Goal: Navigation & Orientation: Understand site structure

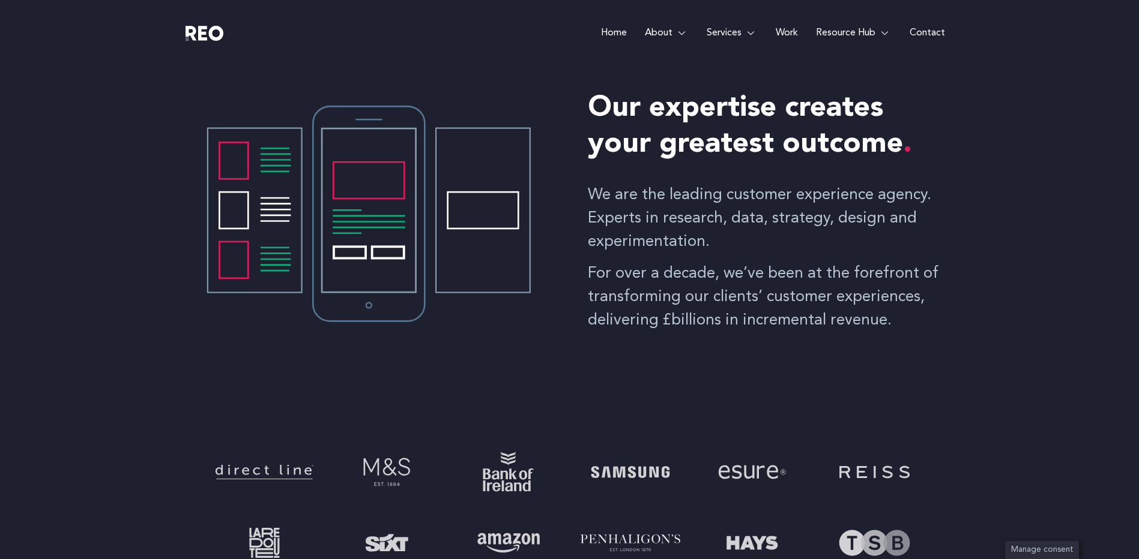
scroll to position [240, 0]
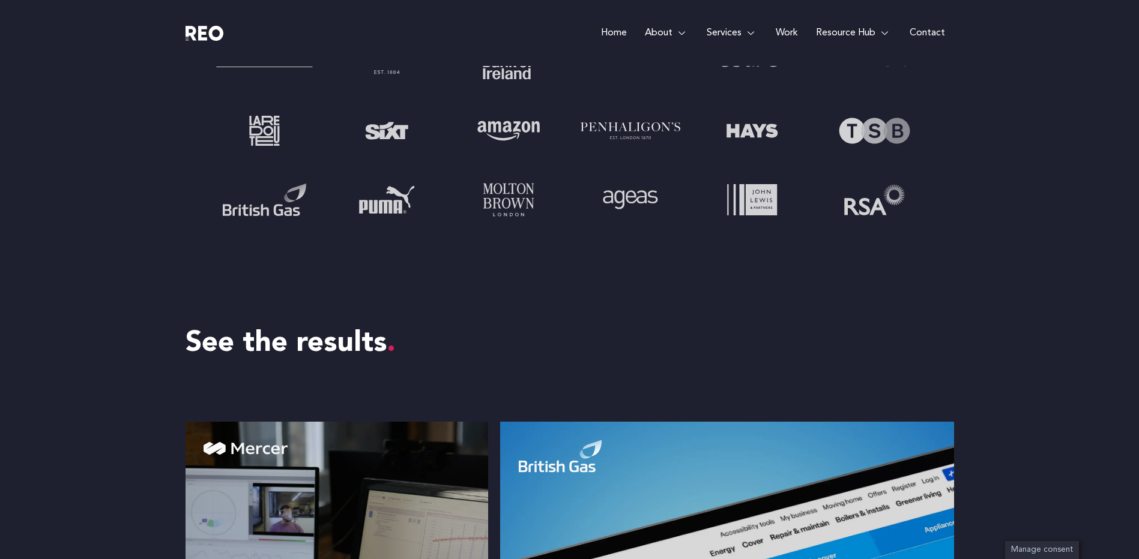
drag, startPoint x: 992, startPoint y: 424, endPoint x: 998, endPoint y: 402, distance: 23.0
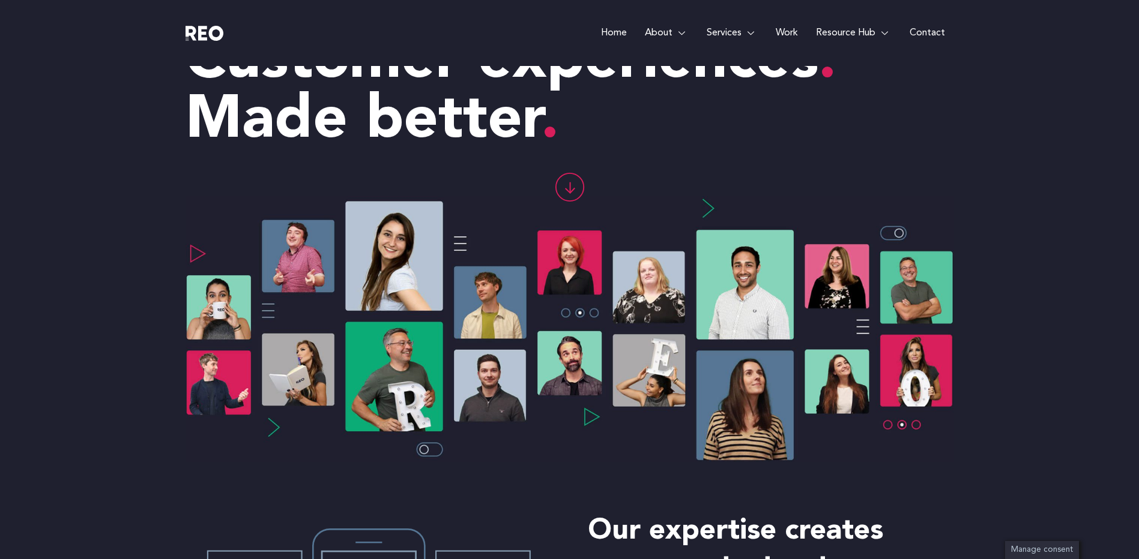
scroll to position [60, 0]
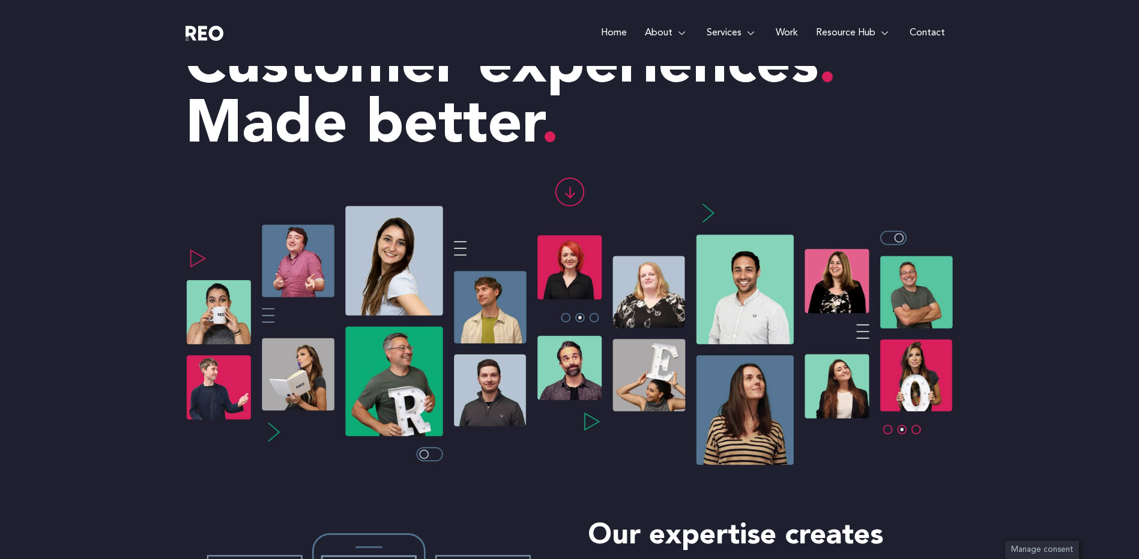
click at [698, 204] on div at bounding box center [569, 198] width 768 height 61
click at [702, 206] on div at bounding box center [569, 198] width 768 height 61
click at [711, 208] on div at bounding box center [569, 198] width 768 height 61
click at [714, 209] on div at bounding box center [569, 198] width 768 height 61
click at [715, 211] on div at bounding box center [569, 198] width 768 height 61
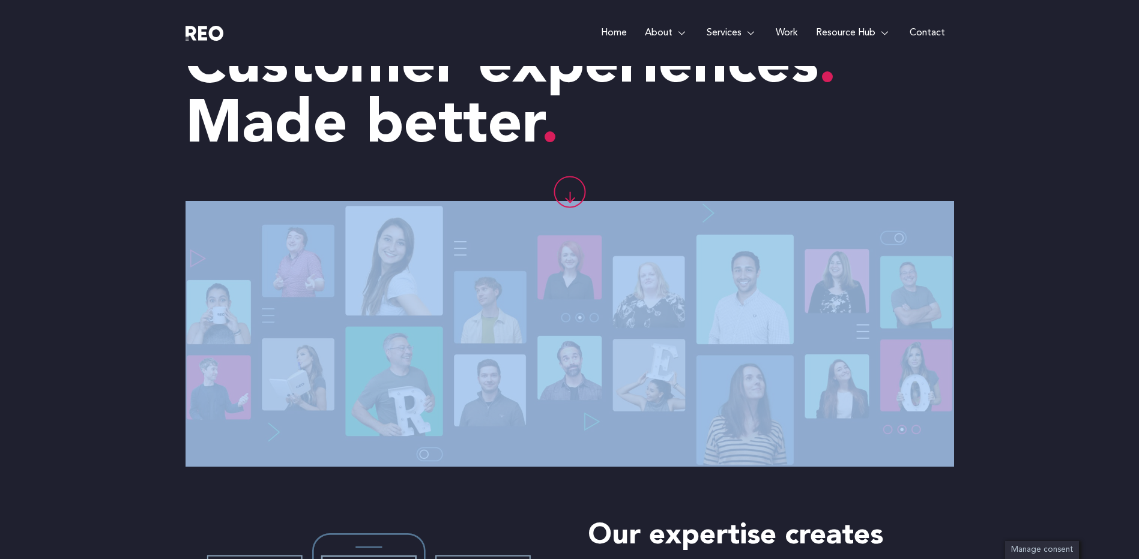
click at [715, 211] on div at bounding box center [569, 198] width 768 height 61
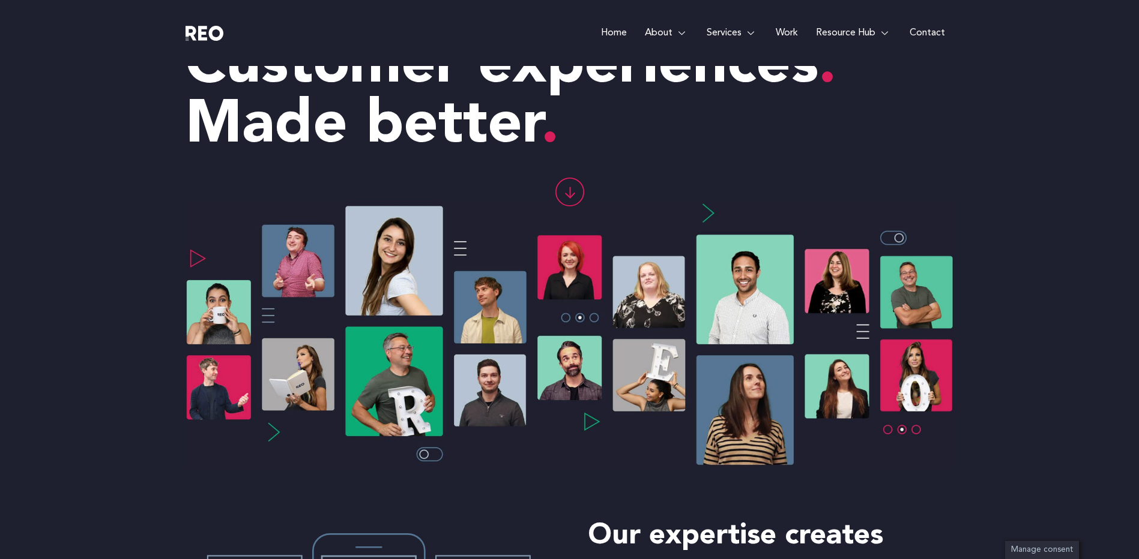
click at [1022, 104] on div "Customer experiences Made better" at bounding box center [569, 87] width 1139 height 162
click at [1032, 108] on div "Customer experiences Made better" at bounding box center [569, 87] width 1139 height 162
click at [899, 237] on img at bounding box center [569, 334] width 768 height 266
click at [571, 190] on icon at bounding box center [569, 192] width 28 height 28
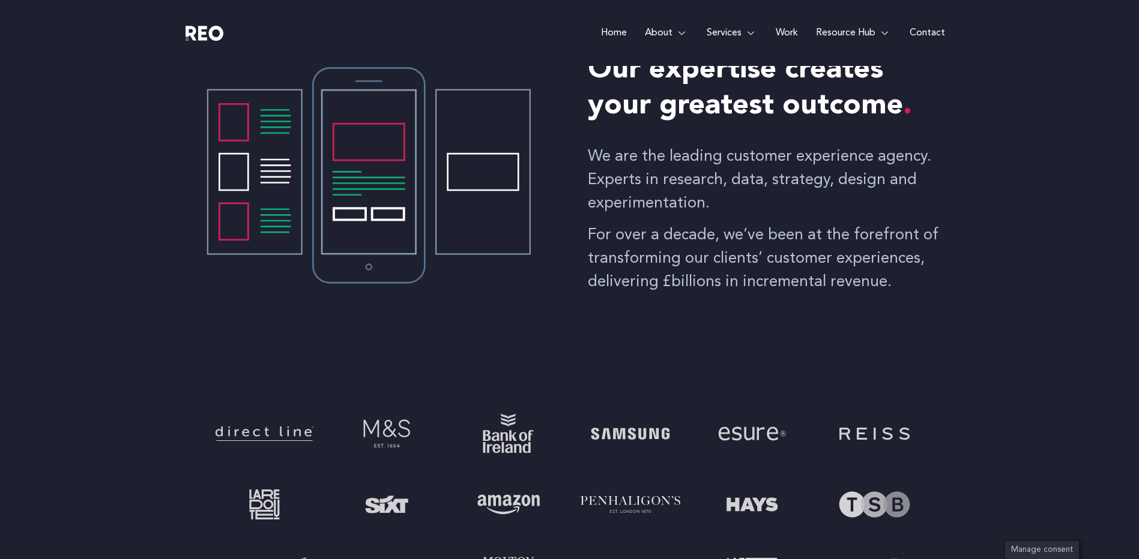
scroll to position [527, 0]
click at [127, 180] on div "Our expertise creates your greatest outcome We are the leading customer experie…" at bounding box center [569, 177] width 1139 height 354
